Goal: Transaction & Acquisition: Purchase product/service

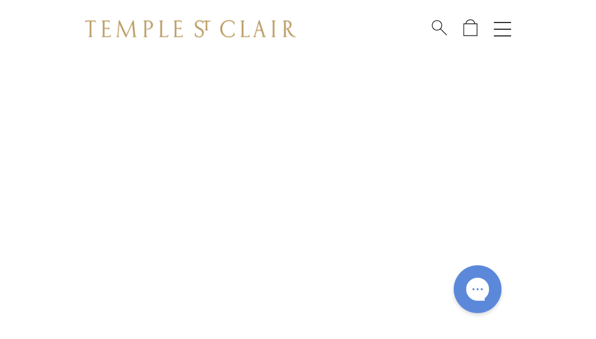
scroll to position [25, 0]
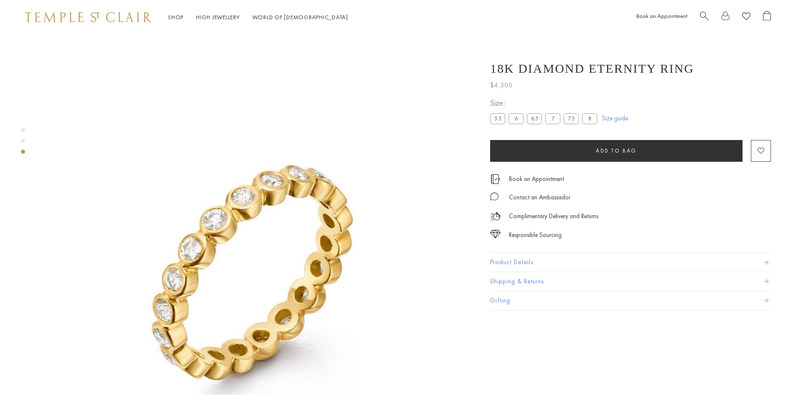
scroll to position [33, 0]
